Goal: Transaction & Acquisition: Purchase product/service

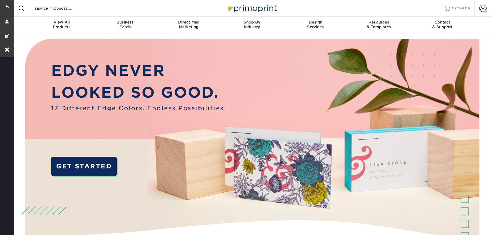
click at [455, 9] on span "MY CART" at bounding box center [459, 8] width 15 height 4
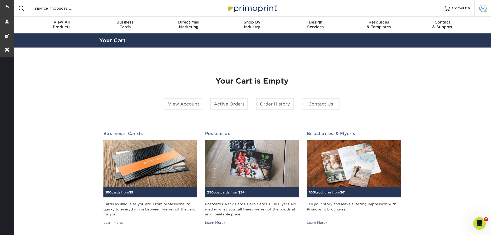
click at [483, 12] on span at bounding box center [483, 8] width 7 height 7
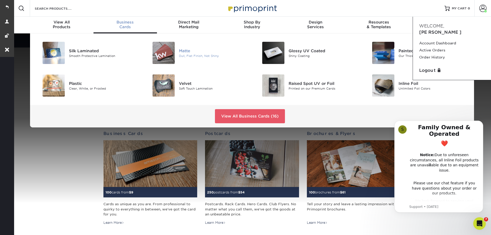
click at [175, 52] on div at bounding box center [160, 53] width 37 height 22
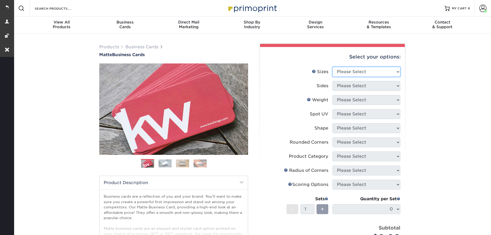
click at [366, 73] on select "Please Select 1.5" x 3.5" - Mini 1.75" x 3.5" - Mini 2" x 2" - Square 2" x 3" -…" at bounding box center [367, 72] width 68 height 10
select select "2.00x3.50"
click at [333, 67] on select "Please Select 1.5" x 3.5" - Mini 1.75" x 3.5" - Mini 2" x 2" - Square 2" x 3" -…" at bounding box center [367, 72] width 68 height 10
click at [345, 85] on select "Please Select" at bounding box center [367, 86] width 68 height 10
select select "13abbda7-1d64-4f25-8bb2-c179b224825d"
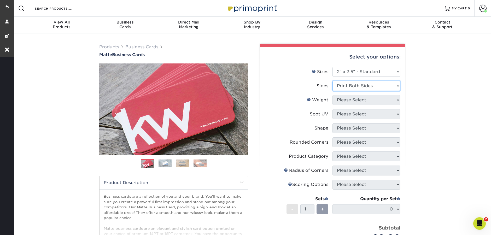
click at [333, 81] on select "Please Select Print Both Sides Print Front Only" at bounding box center [367, 86] width 68 height 10
click at [345, 97] on select "Please Select 16PT 14PT" at bounding box center [367, 100] width 68 height 10
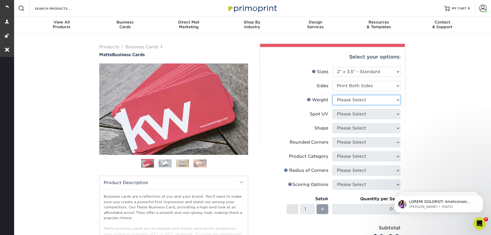
select select "16PT"
click at [333, 95] on select "Please Select 16PT 14PT" at bounding box center [367, 100] width 68 height 10
click at [343, 117] on select "Please Select No Spot UV Front and Back (Both Sides) Front Only Back Only" at bounding box center [367, 114] width 68 height 10
select select "3"
click at [333, 109] on select "Please Select No Spot UV Front and Back (Both Sides) Front Only Back Only" at bounding box center [367, 114] width 68 height 10
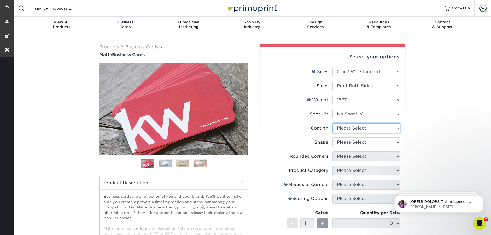
click at [349, 129] on select at bounding box center [367, 128] width 68 height 10
select select "121bb7b5-3b4d-429f-bd8d-bbf80e953313"
click at [333, 123] on select at bounding box center [367, 128] width 68 height 10
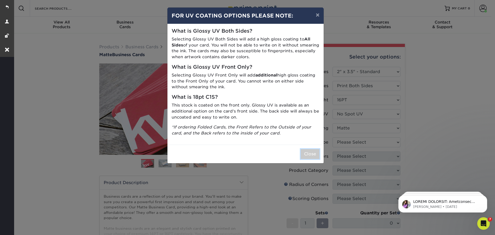
drag, startPoint x: 312, startPoint y: 156, endPoint x: 366, endPoint y: 144, distance: 55.2
click at [312, 156] on button "Close" at bounding box center [310, 154] width 19 height 10
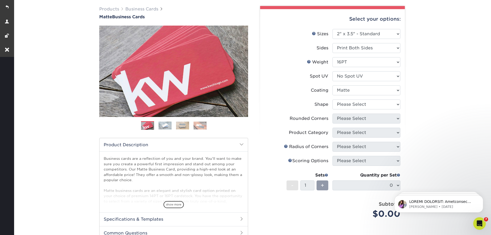
scroll to position [50, 0]
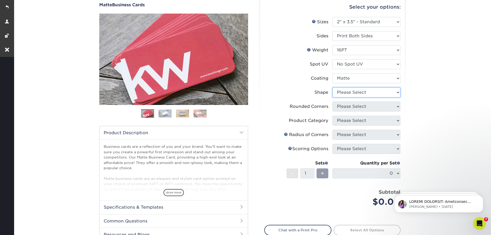
click at [349, 90] on select "Please Select Standard Oval" at bounding box center [367, 93] width 68 height 10
select select "standard"
click at [333, 88] on select "Please Select Standard Oval" at bounding box center [367, 93] width 68 height 10
click at [350, 108] on select "Please Select Yes - Round 2 Corners Yes - Round 4 Corners No" at bounding box center [367, 107] width 68 height 10
select select "0"
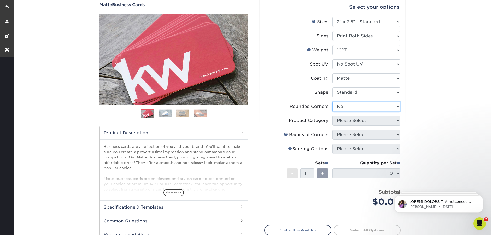
click at [333, 102] on select "Please Select Yes - Round 2 Corners Yes - Round 4 Corners No" at bounding box center [367, 107] width 68 height 10
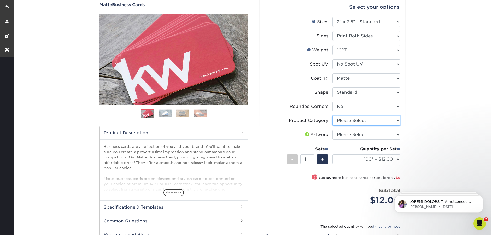
click at [355, 122] on select "Please Select Business Cards" at bounding box center [367, 121] width 68 height 10
select select "3b5148f1-0588-4f88-a218-97bcfdce65c1"
click at [333, 116] on select "Please Select Business Cards" at bounding box center [367, 121] width 68 height 10
click at [366, 133] on select "Please Select I will upload files I need a design - $100" at bounding box center [367, 135] width 68 height 10
select select "upload"
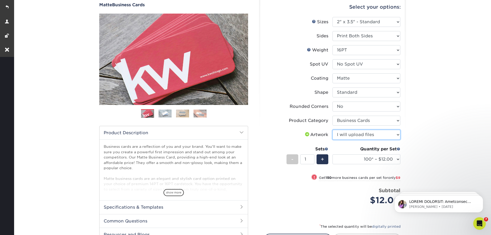
click at [333, 130] on select "Please Select I will upload files I need a design - $100" at bounding box center [367, 135] width 68 height 10
click at [323, 161] on span "+" at bounding box center [322, 160] width 3 height 8
type input "2"
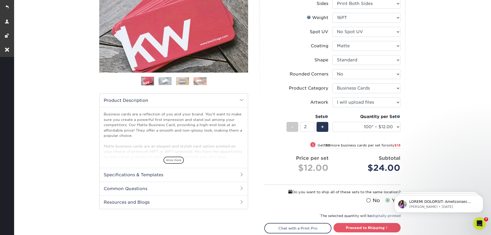
scroll to position [108, 0]
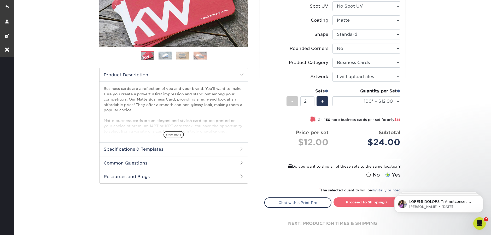
click at [375, 199] on link "Proceed to Shipping" at bounding box center [367, 202] width 67 height 9
type input "Set 1"
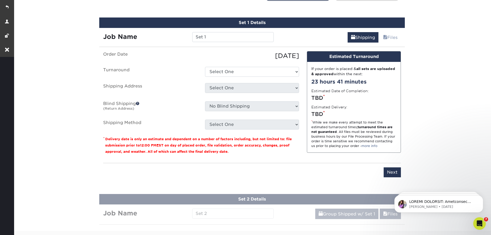
scroll to position [319, 0]
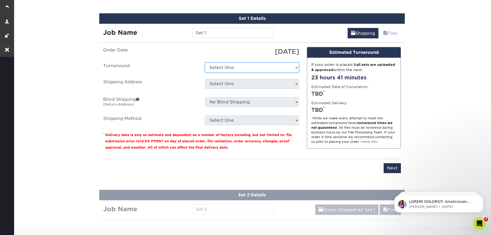
click at [235, 66] on select "Select One 2-4 Business Days 2 Day Next Business Day" at bounding box center [252, 68] width 94 height 10
select select "47dbf4b1-3bfd-4687-b793-fcd3ee179f06"
click at [205, 63] on select "Select One 2-4 Business Days 2 Day Next Business Day" at bounding box center [252, 68] width 94 height 10
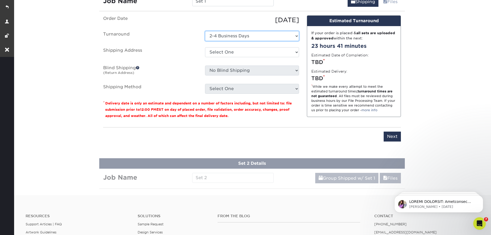
scroll to position [351, 0]
click at [393, 136] on input "Next" at bounding box center [392, 137] width 17 height 10
type input "Next"
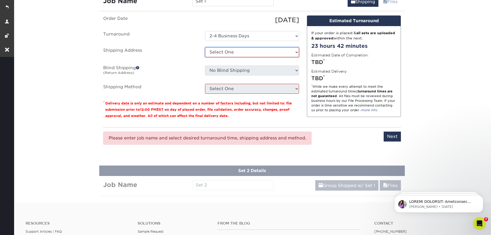
click at [234, 55] on select "Select One AMEX Bruce 2025 Address Bruce Nelson (New) Bruce W. Nelson (Home) Do…" at bounding box center [252, 52] width 94 height 10
select select "180282"
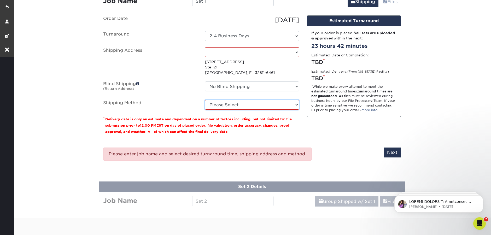
click at [234, 106] on select "Please Select Ground Shipping (+$14.96) 3 Day Shipping Service (+$15.36) 2 Day …" at bounding box center [252, 105] width 94 height 10
select select "03"
click at [205, 100] on select "Please Select Ground Shipping (+$14.96) 3 Day Shipping Service (+$15.36) 2 Day …" at bounding box center [252, 105] width 94 height 10
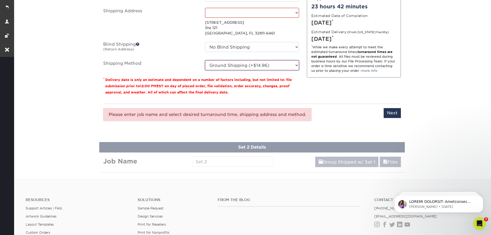
scroll to position [413, 0]
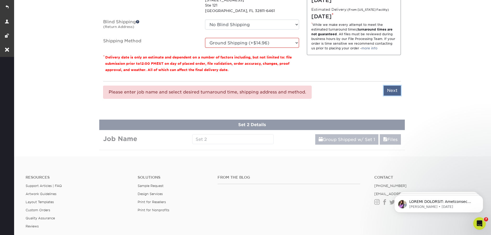
click at [394, 91] on input "Next" at bounding box center [392, 91] width 17 height 10
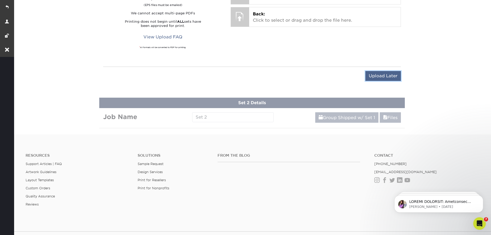
click at [389, 79] on input "Upload Later" at bounding box center [384, 76] width 36 height 10
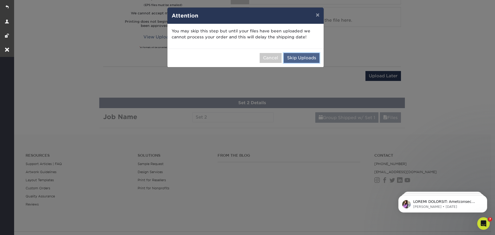
click at [314, 60] on button "Skip Uploads" at bounding box center [302, 58] width 36 height 10
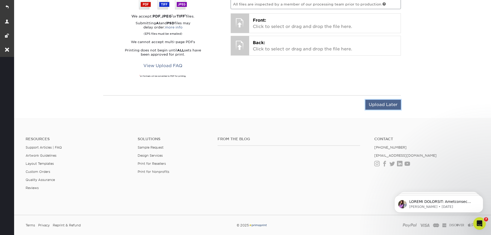
click at [383, 105] on input "Upload Later" at bounding box center [384, 105] width 36 height 10
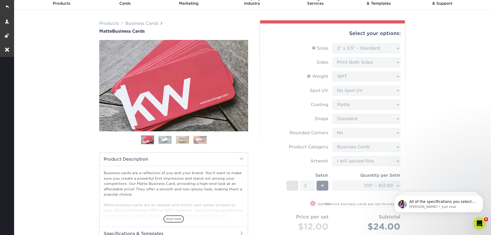
scroll to position [92, 0]
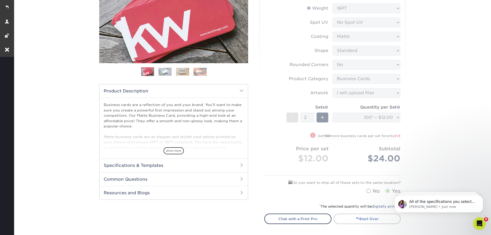
click at [349, 221] on link "Start Over" at bounding box center [367, 219] width 67 height 10
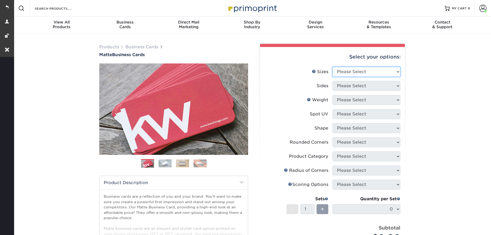
click at [355, 71] on select "Please Select 1.5" x 3.5" - Mini 1.75" x 3.5" - Mini 2" x 2" - Square 2" x 3" -…" at bounding box center [367, 72] width 68 height 10
select select "2.00x2.00"
click at [333, 67] on select "Please Select 1.5" x 3.5" - Mini 1.75" x 3.5" - Mini 2" x 2" - Square 2" x 3" -…" at bounding box center [367, 72] width 68 height 10
click at [354, 83] on select "Please Select Print Both Sides Print Front Only" at bounding box center [367, 86] width 68 height 10
select select "13abbda7-1d64-4f25-8bb2-c179b224825d"
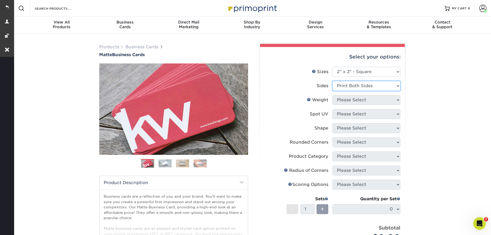
click at [333, 81] on select "Please Select Print Both Sides Print Front Only" at bounding box center [367, 86] width 68 height 10
click at [352, 101] on select "Please Select 14PT 16PT" at bounding box center [367, 100] width 68 height 10
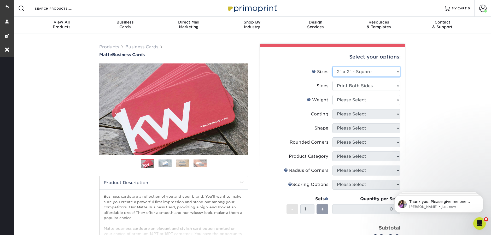
click at [357, 69] on select "Please Select 1.5" x 3.5" - Mini 1.75" x 3.5" - Mini 2" x 2" - Square 2" x 3" -…" at bounding box center [367, 72] width 68 height 10
select select "2.00x3.50"
click at [333, 67] on select "Please Select 1.5" x 3.5" - Mini 1.75" x 3.5" - Mini 2" x 2" - Square 2" x 3" -…" at bounding box center [367, 72] width 68 height 10
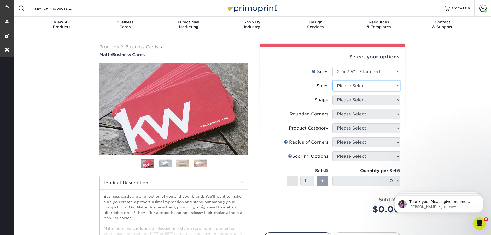
click at [352, 84] on select "Please Select Print Both Sides Print Front Only" at bounding box center [367, 86] width 68 height 10
select select "13abbda7-1d64-4f25-8bb2-c179b224825d"
click at [333, 81] on select "Please Select Print Both Sides Print Front Only" at bounding box center [367, 86] width 68 height 10
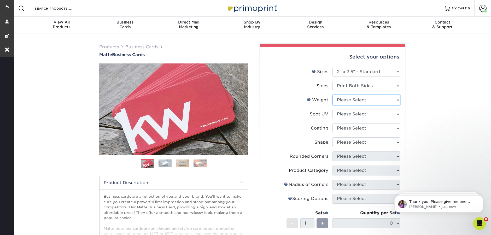
click at [348, 102] on select "Please Select 16PT 14PT" at bounding box center [367, 100] width 68 height 10
select select "16PT"
click at [333, 95] on select "Please Select 16PT 14PT" at bounding box center [367, 100] width 68 height 10
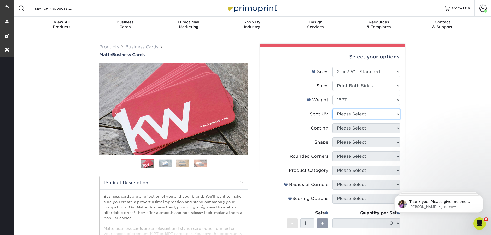
click at [348, 116] on select "Please Select No Spot UV Front and Back (Both Sides) Front Only Back Only" at bounding box center [367, 114] width 68 height 10
click at [333, 109] on select "Please Select No Spot UV Front and Back (Both Sides) Front Only Back Only" at bounding box center [367, 114] width 68 height 10
click at [355, 121] on li "Spot UV Please Select No Spot UV Front and Back (Both Sides) Front Only Back On…" at bounding box center [333, 116] width 136 height 14
click at [355, 115] on select "Please Select No Spot UV Front and Back (Both Sides) Front Only Back Only" at bounding box center [367, 114] width 68 height 10
select select "1"
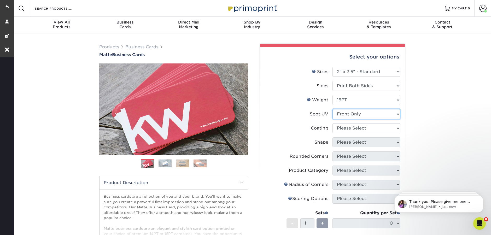
click at [333, 109] on select "Please Select No Spot UV Front and Back (Both Sides) Front Only Back Only" at bounding box center [367, 114] width 68 height 10
click at [357, 128] on select at bounding box center [367, 128] width 68 height 10
select select "121bb7b5-3b4d-429f-bd8d-bbf80e953313"
click at [333, 123] on select at bounding box center [367, 128] width 68 height 10
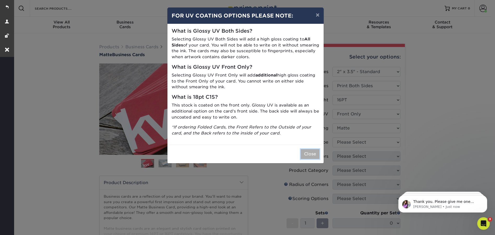
click at [306, 154] on button "Close" at bounding box center [310, 154] width 19 height 10
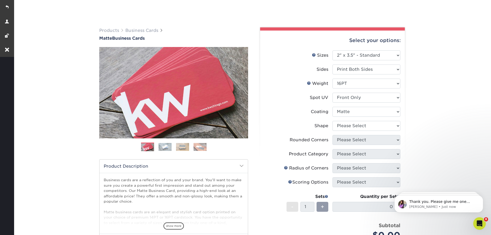
scroll to position [27, 0]
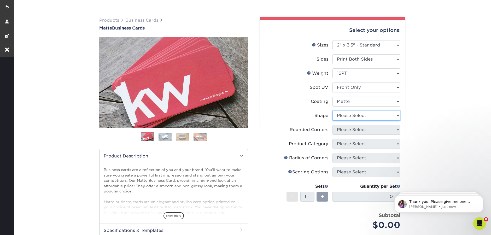
click at [353, 117] on select "Please Select Standard" at bounding box center [367, 116] width 68 height 10
select select "standard"
click at [333, 111] on select "Please Select Standard" at bounding box center [367, 116] width 68 height 10
click at [354, 131] on select "Please Select Yes - Round 2 Corners Yes - Round 4 Corners No" at bounding box center [367, 130] width 68 height 10
select select "76a3b848-63b4-4449-aad1-d9e81d5a60f5"
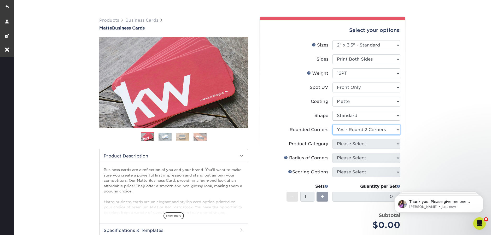
click at [333, 125] on select "Please Select Yes - Round 2 Corners Yes - Round 4 Corners No" at bounding box center [367, 130] width 68 height 10
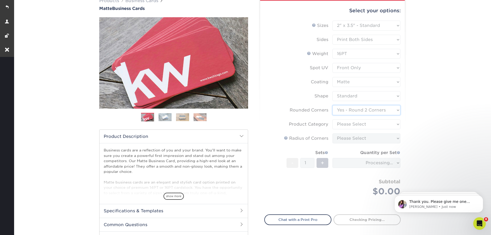
scroll to position [51, 0]
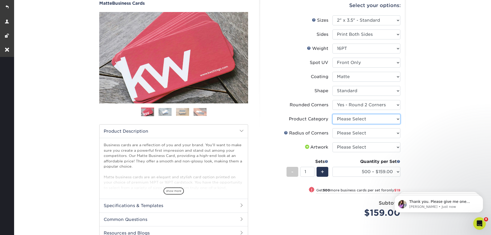
click at [356, 120] on select "Please Select Business Cards" at bounding box center [367, 119] width 68 height 10
select select "3b5148f1-0588-4f88-a218-97bcfdce65c1"
click at [333, 114] on select "Please Select Business Cards" at bounding box center [367, 119] width 68 height 10
click at [359, 135] on select "Please Select Rounded 1/8" Rounded 1/4"" at bounding box center [367, 133] width 68 height 10
select select "589680c7-ee9a-431b-9d12-d7aeb1386a97"
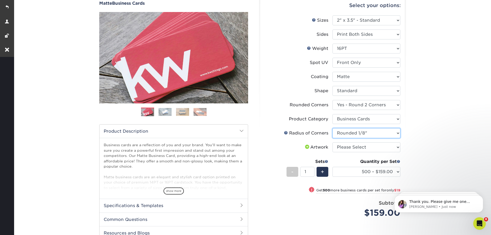
click at [333, 128] on select "Please Select Rounded 1/8" Rounded 1/4"" at bounding box center [367, 133] width 68 height 10
click at [360, 148] on select "Please Select I will upload files I need a design - $100" at bounding box center [367, 147] width 68 height 10
select select "upload"
click at [333, 142] on select "Please Select I will upload files I need a design - $100" at bounding box center [367, 147] width 68 height 10
click at [320, 174] on div "+" at bounding box center [323, 172] width 12 height 10
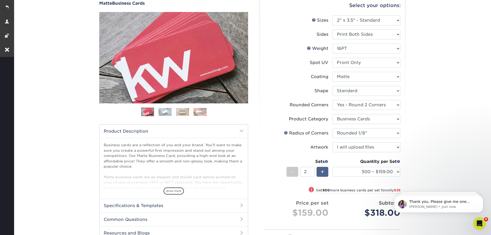
click at [320, 174] on div "+" at bounding box center [323, 172] width 12 height 10
type input "5"
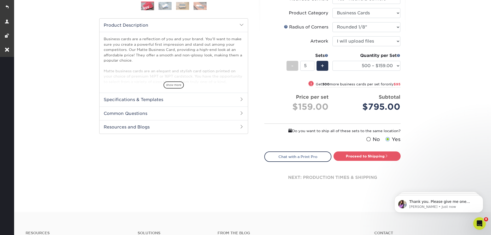
scroll to position [160, 0]
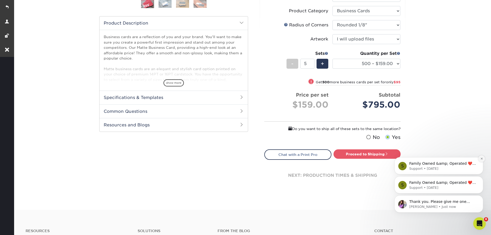
click at [480, 159] on button "Dismiss notification" at bounding box center [482, 159] width 7 height 7
click at [482, 178] on icon "Dismiss notification" at bounding box center [482, 177] width 3 height 3
click at [481, 197] on icon "Dismiss notification" at bounding box center [482, 196] width 3 height 3
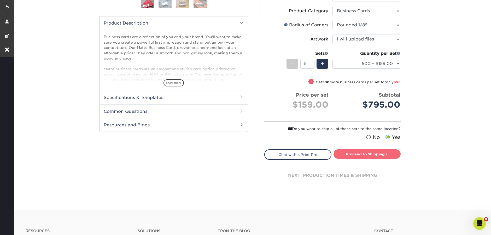
click at [372, 154] on link "Proceed to Shipping" at bounding box center [367, 153] width 67 height 9
type input "Set 1"
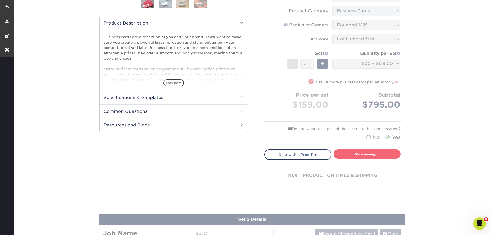
select select "b1569c13-0872-4ca7-8848-b947cbebef12"
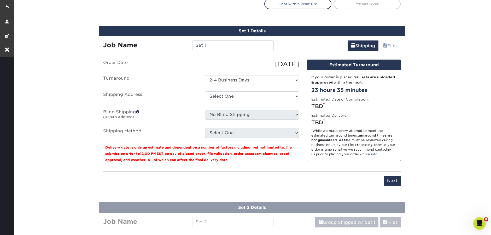
scroll to position [323, 0]
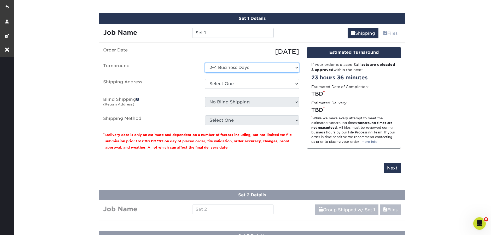
click at [225, 66] on select "Select One 2-4 Business Days" at bounding box center [252, 68] width 94 height 10
click at [205, 63] on select "Select One 2-4 Business Days" at bounding box center [252, 68] width 94 height 10
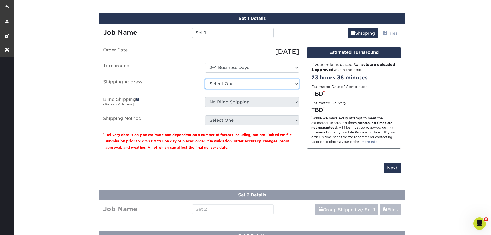
click at [236, 84] on select "Select One AMEX Bruce 2025 Address Bruce Nelson (New) Bruce W. Nelson (Home) Do…" at bounding box center [252, 84] width 94 height 10
click at [252, 85] on select "Select One AMEX Bruce 2025 Address Bruce Nelson (New) Bruce W. Nelson (Home) Do…" at bounding box center [252, 84] width 94 height 10
select select "245185"
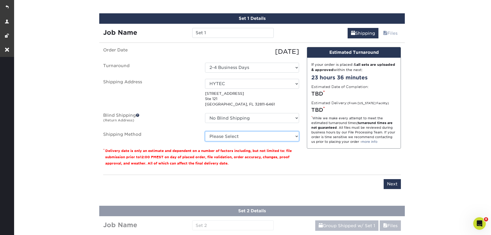
click at [241, 134] on select "Please Select Ground Shipping (+$15.27) 3 Day Shipping Service (+$17.15) 2 Day …" at bounding box center [252, 136] width 94 height 10
select select "03"
click at [205, 131] on select "Please Select Ground Shipping (+$15.27) 3 Day Shipping Service (+$17.15) 2 Day …" at bounding box center [252, 136] width 94 height 10
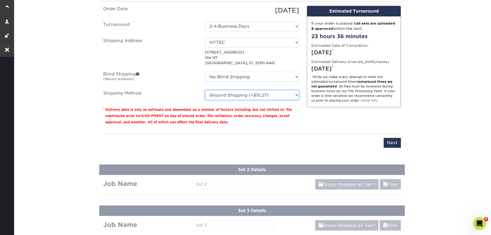
scroll to position [373, 0]
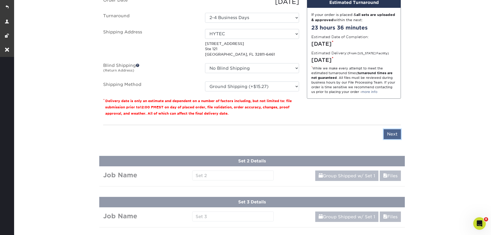
click at [396, 132] on input "Next" at bounding box center [392, 134] width 17 height 10
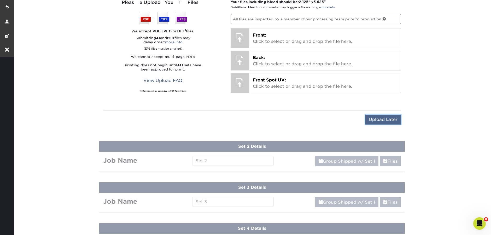
click at [390, 119] on input "Upload Later" at bounding box center [384, 120] width 36 height 10
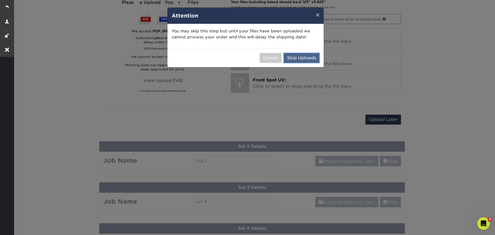
click at [317, 62] on button "Skip Uploads" at bounding box center [302, 58] width 36 height 10
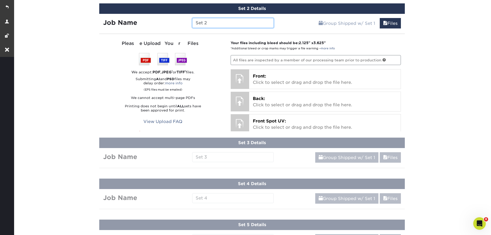
scroll to position [369, 0]
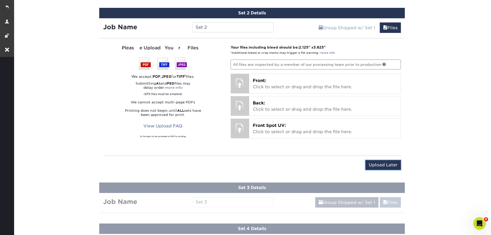
click at [387, 168] on input "Upload Later" at bounding box center [384, 165] width 36 height 10
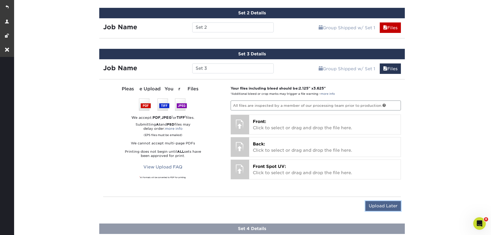
click at [388, 207] on input "Upload Later" at bounding box center [384, 206] width 36 height 10
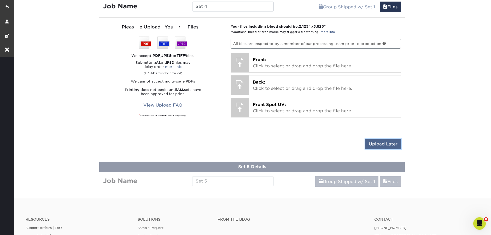
click at [376, 144] on input "Upload Later" at bounding box center [384, 144] width 36 height 10
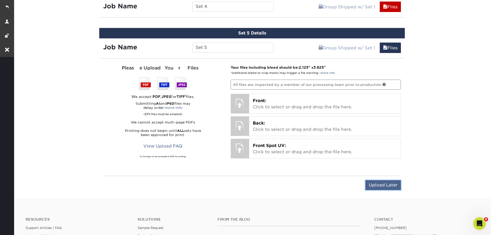
click at [383, 180] on input "Upload Later" at bounding box center [384, 185] width 36 height 10
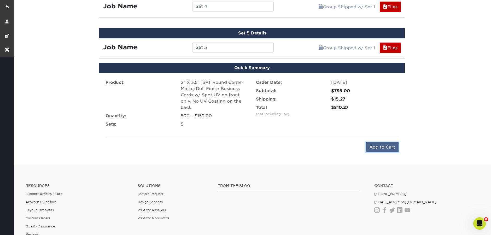
click at [382, 148] on input "Add to Cart" at bounding box center [382, 147] width 33 height 10
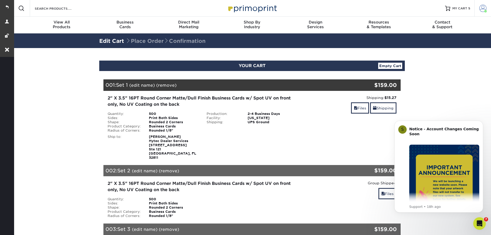
click at [487, 9] on link "Account" at bounding box center [483, 8] width 17 height 17
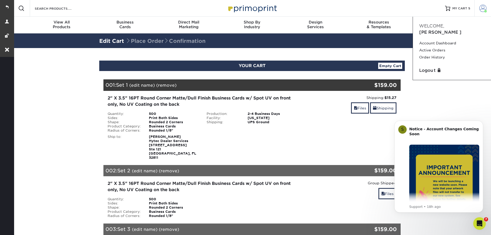
click at [487, 9] on link "Account" at bounding box center [483, 8] width 17 height 17
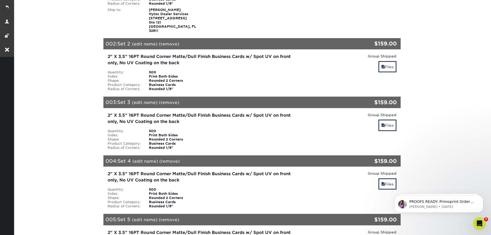
scroll to position [25, 0]
